Goal: Submit feedback/report problem

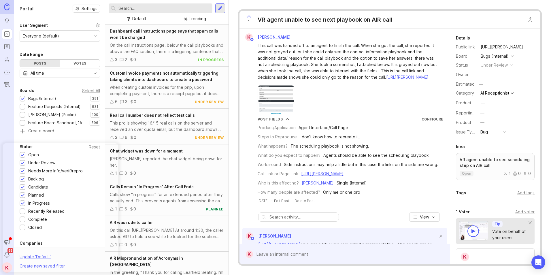
click at [273, 255] on div at bounding box center [349, 254] width 192 height 11
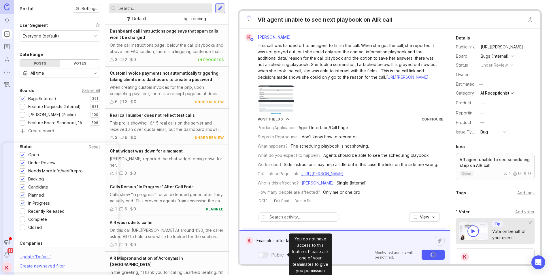
paste textarea "[URL][PERSON_NAME]"
type textarea "Examples after launch [URL][PERSON_NAME]"
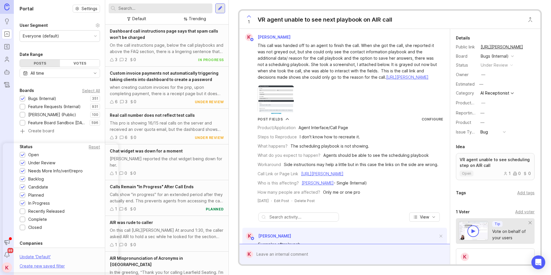
scroll to position [308, 0]
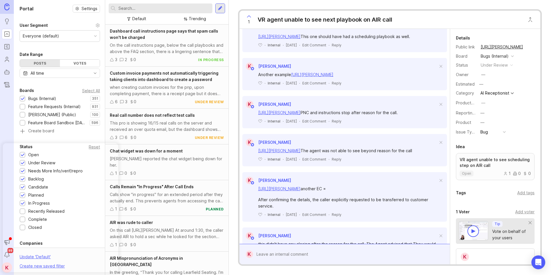
click at [304, 257] on textarea at bounding box center [349, 254] width 192 height 11
paste textarea "[URL][PERSON_NAME]"
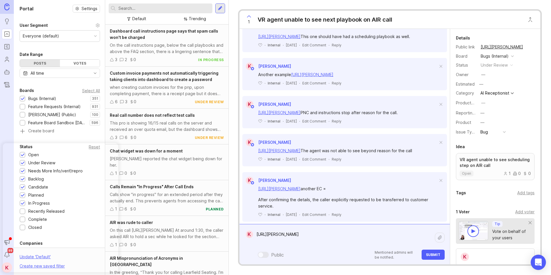
type textarea "[URL][PERSON_NAME]"
click at [361, 245] on textarea "[URL][PERSON_NAME]" at bounding box center [344, 237] width 182 height 17
click at [430, 253] on span "Submit" at bounding box center [433, 255] width 14 height 4
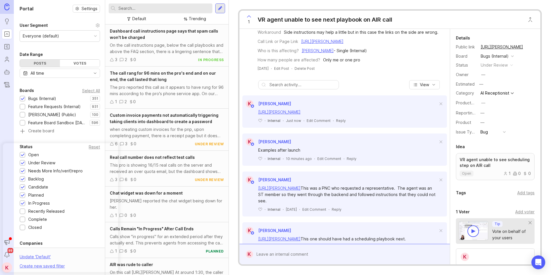
scroll to position [129, 0]
